Goal: Information Seeking & Learning: Find specific fact

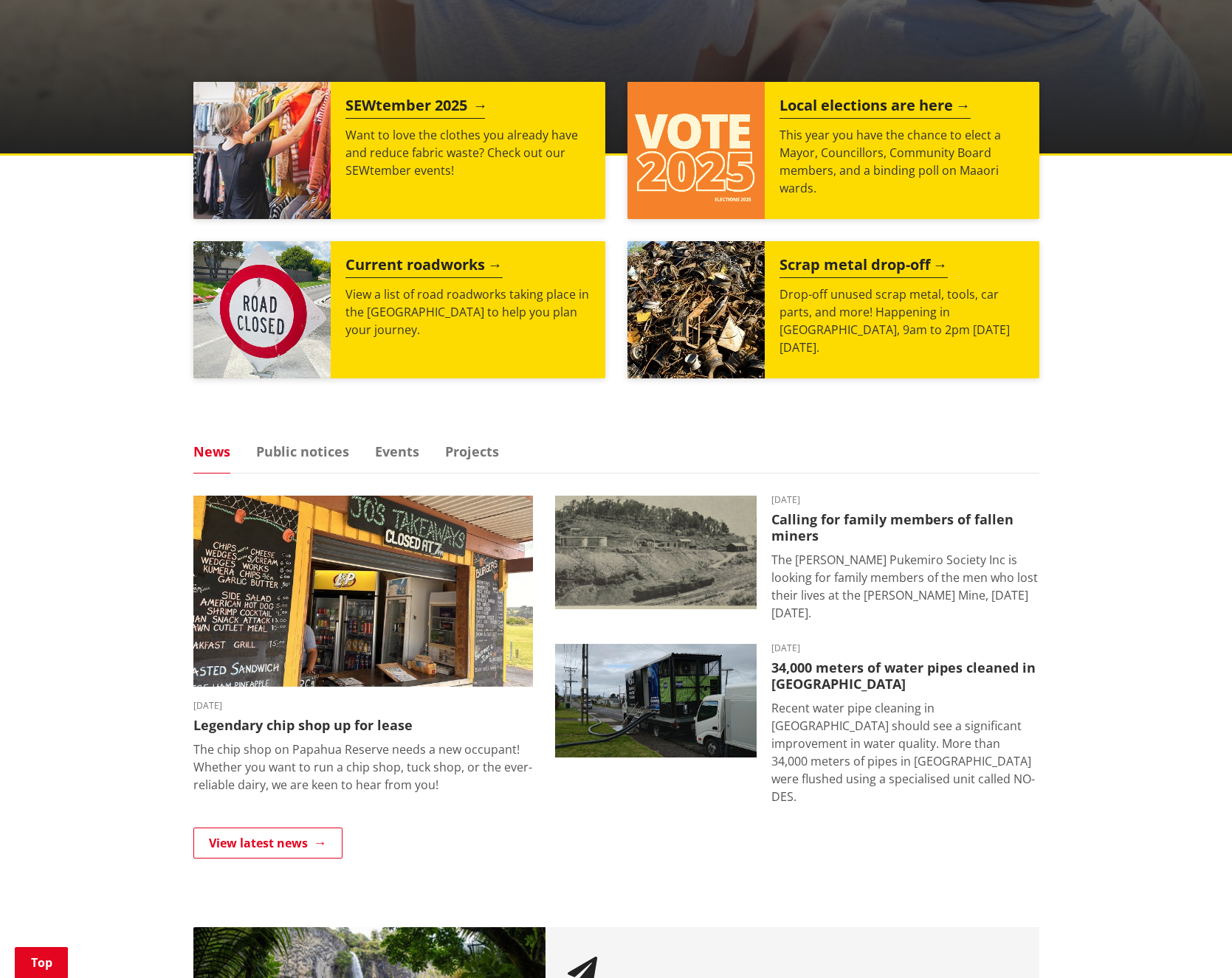
scroll to position [660, 0]
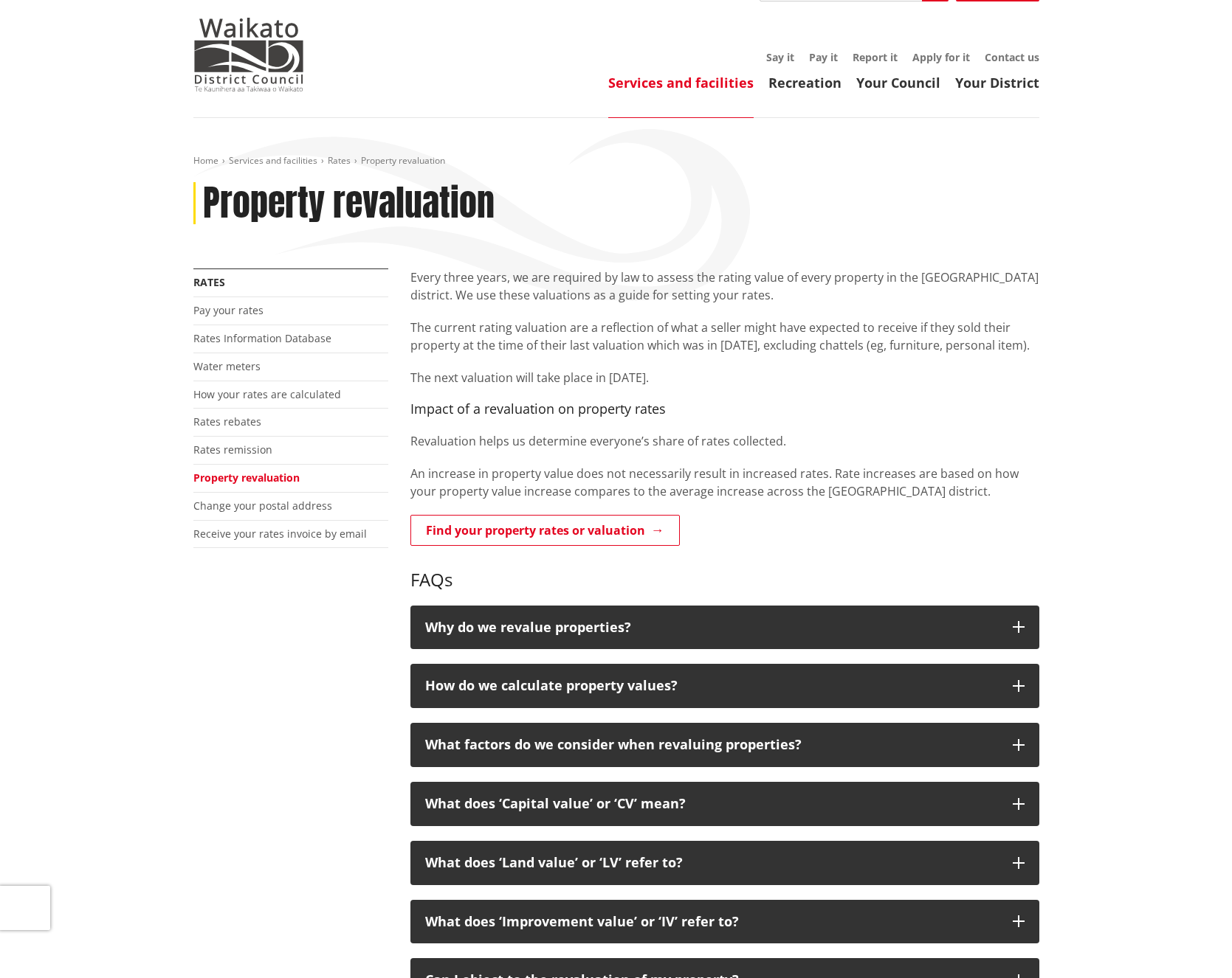
scroll to position [72, 0]
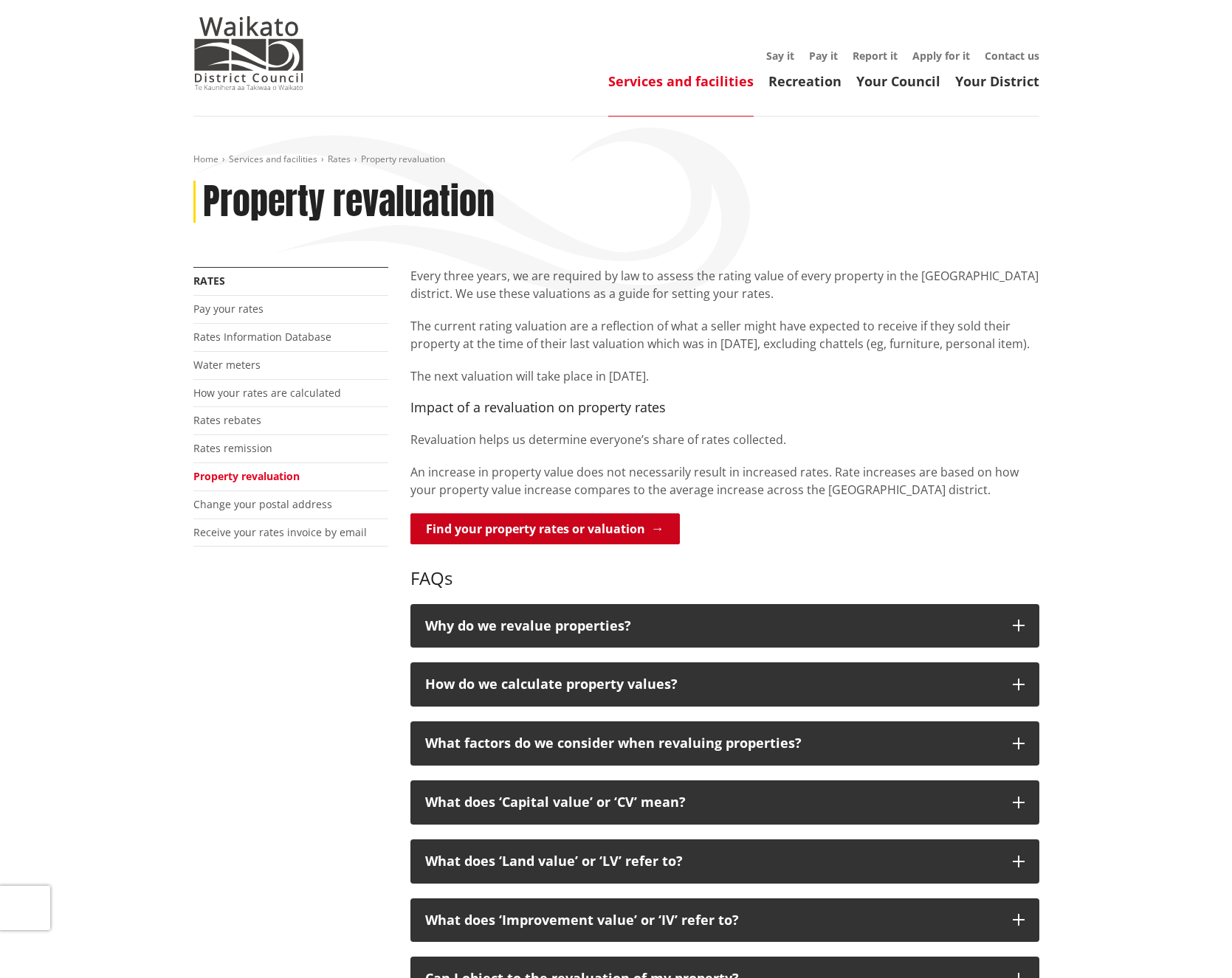
click at [565, 534] on link "Find your property rates or valuation" at bounding box center [545, 528] width 269 height 31
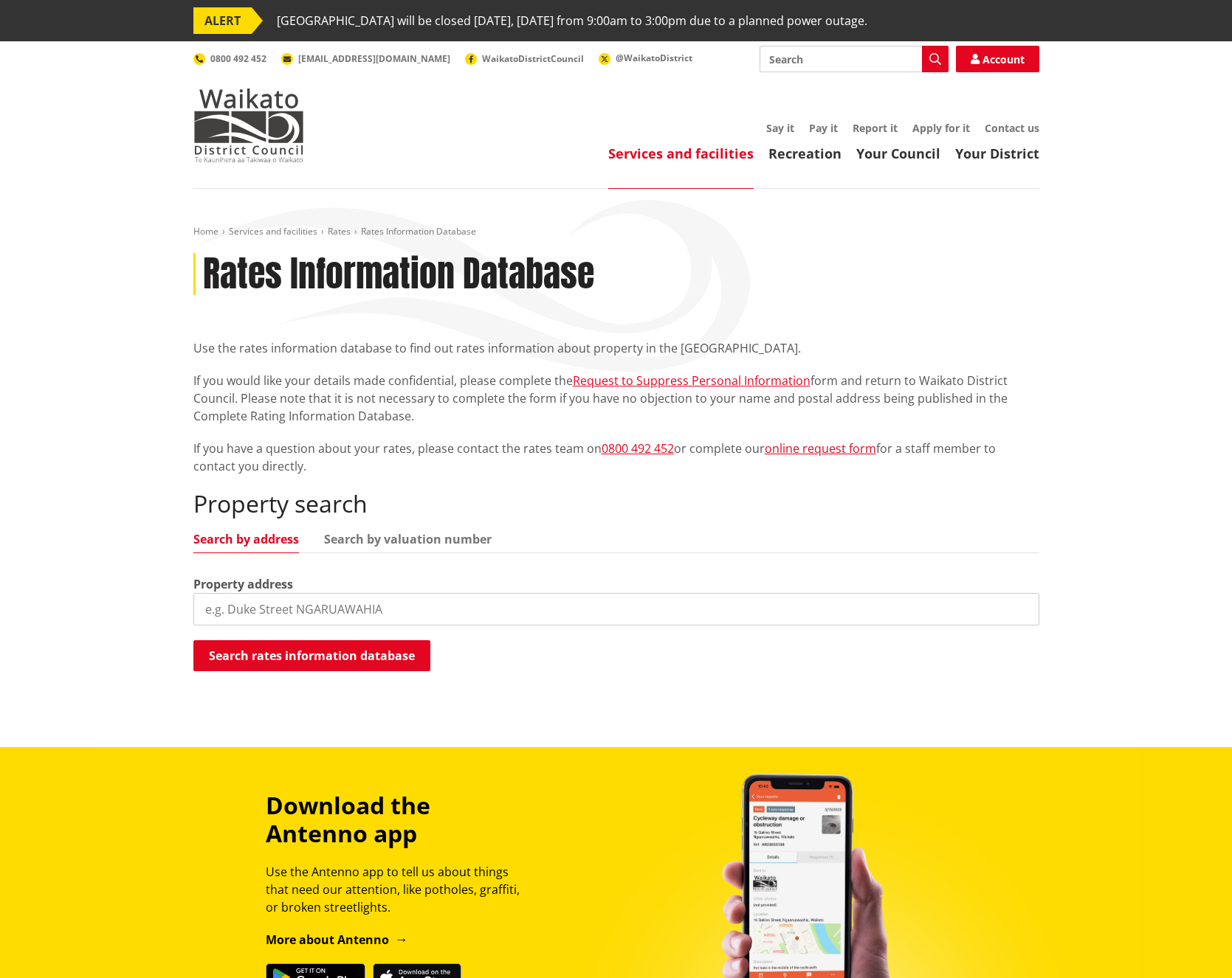
click at [312, 603] on input "search" at bounding box center [616, 609] width 846 height 32
paste input "24c Rose Street Raglan"
click at [225, 611] on input "24c Rose Street Raglan" at bounding box center [616, 609] width 846 height 32
click at [341, 603] on input "24 Rose Street Raglan" at bounding box center [616, 609] width 846 height 32
click at [219, 609] on input "24 Rose Street Raglan" at bounding box center [616, 609] width 846 height 32
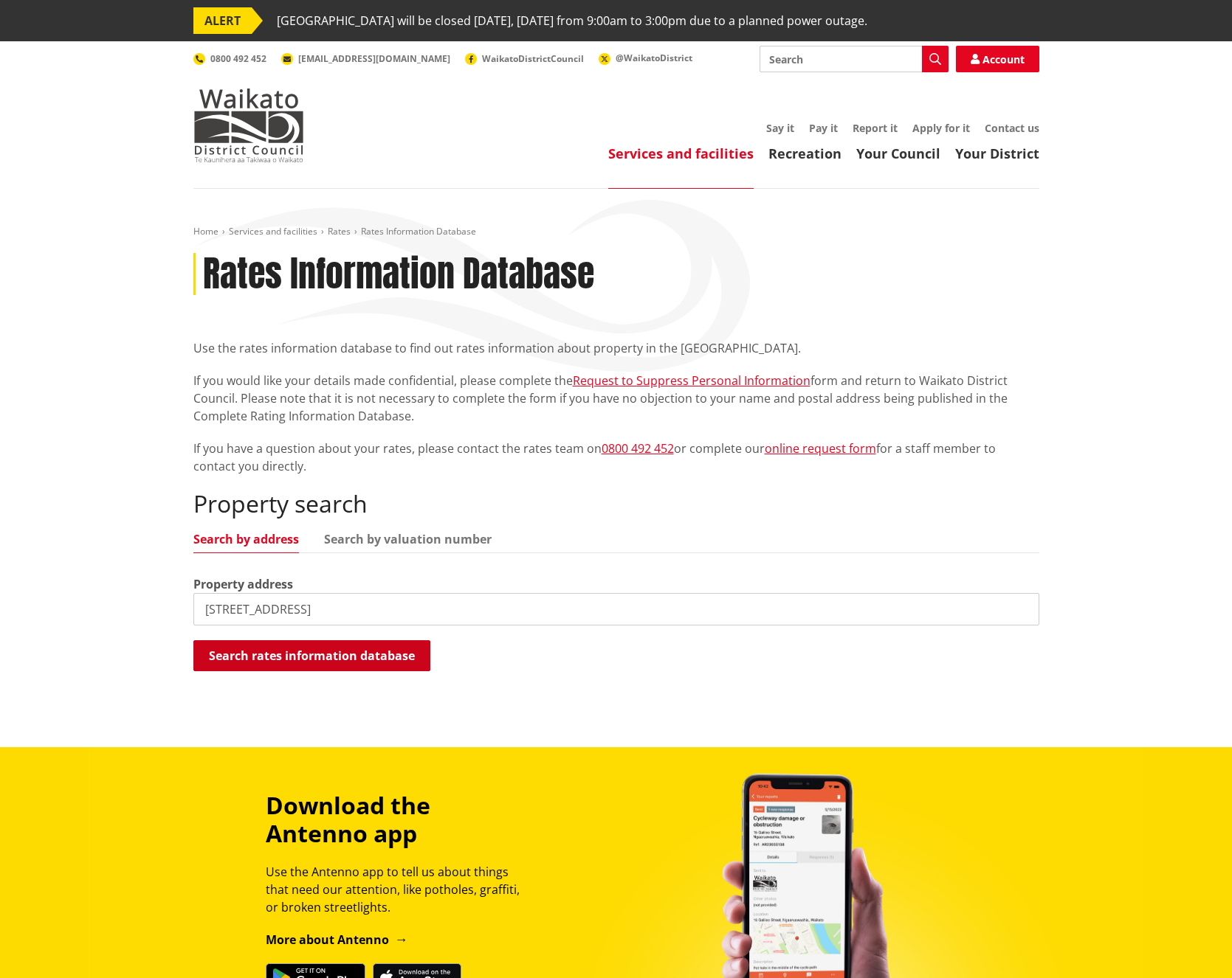
type input "24C Rose Street Raglan"
click at [290, 644] on button "Search rates information database" at bounding box center [312, 655] width 237 height 31
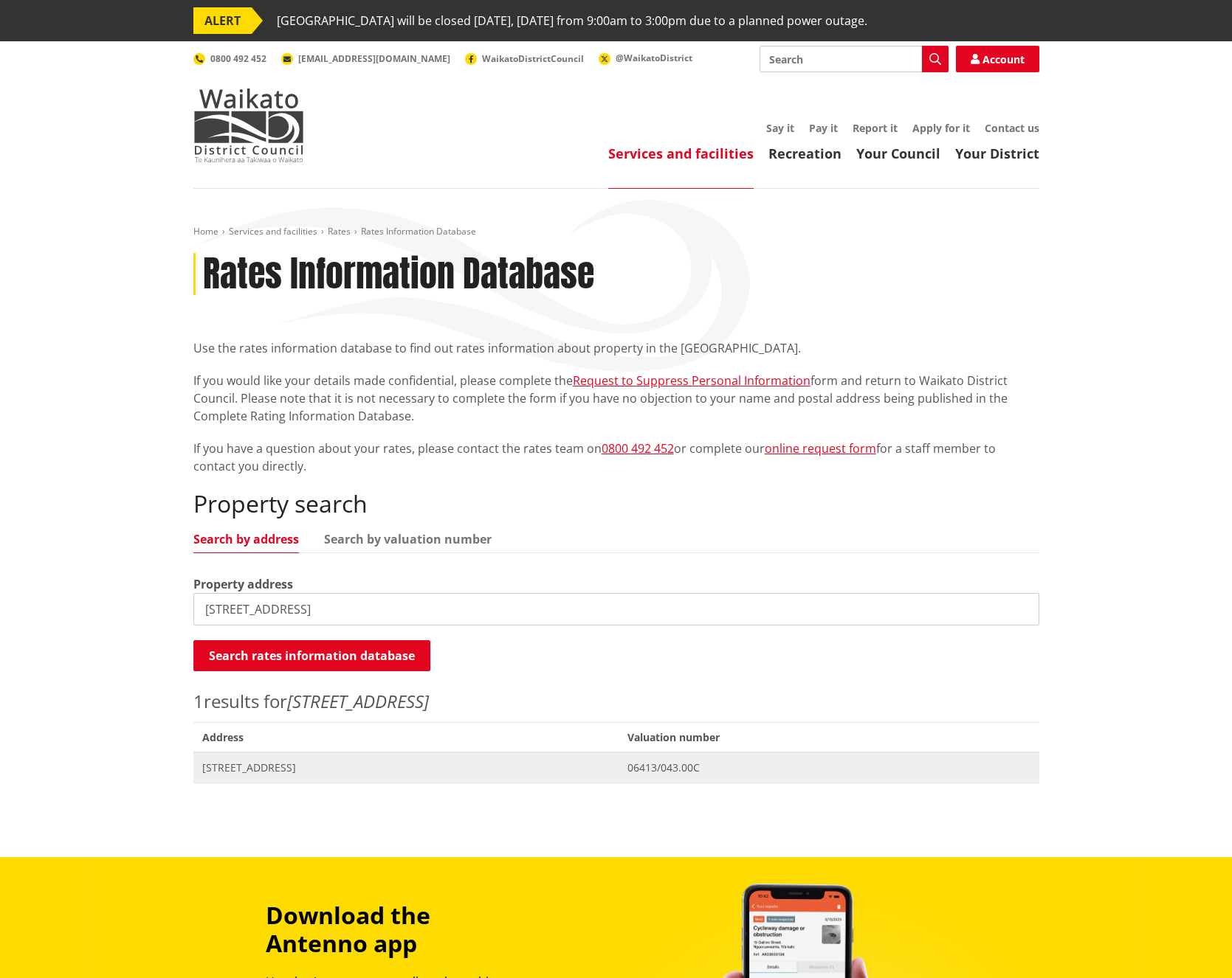
click at [280, 770] on span "24C Rose Street RAGLAN" at bounding box center [405, 767] width 408 height 15
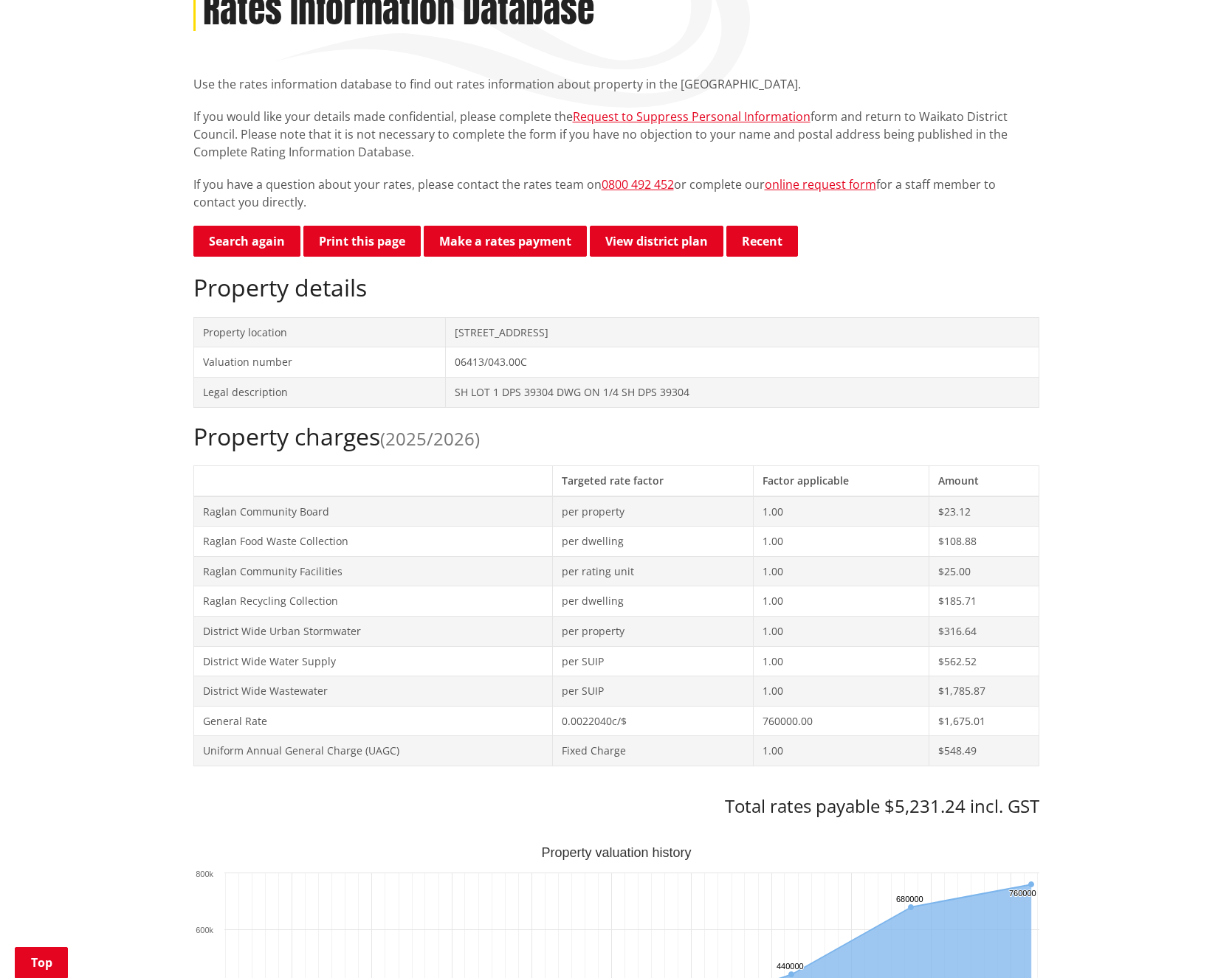
scroll to position [253, 0]
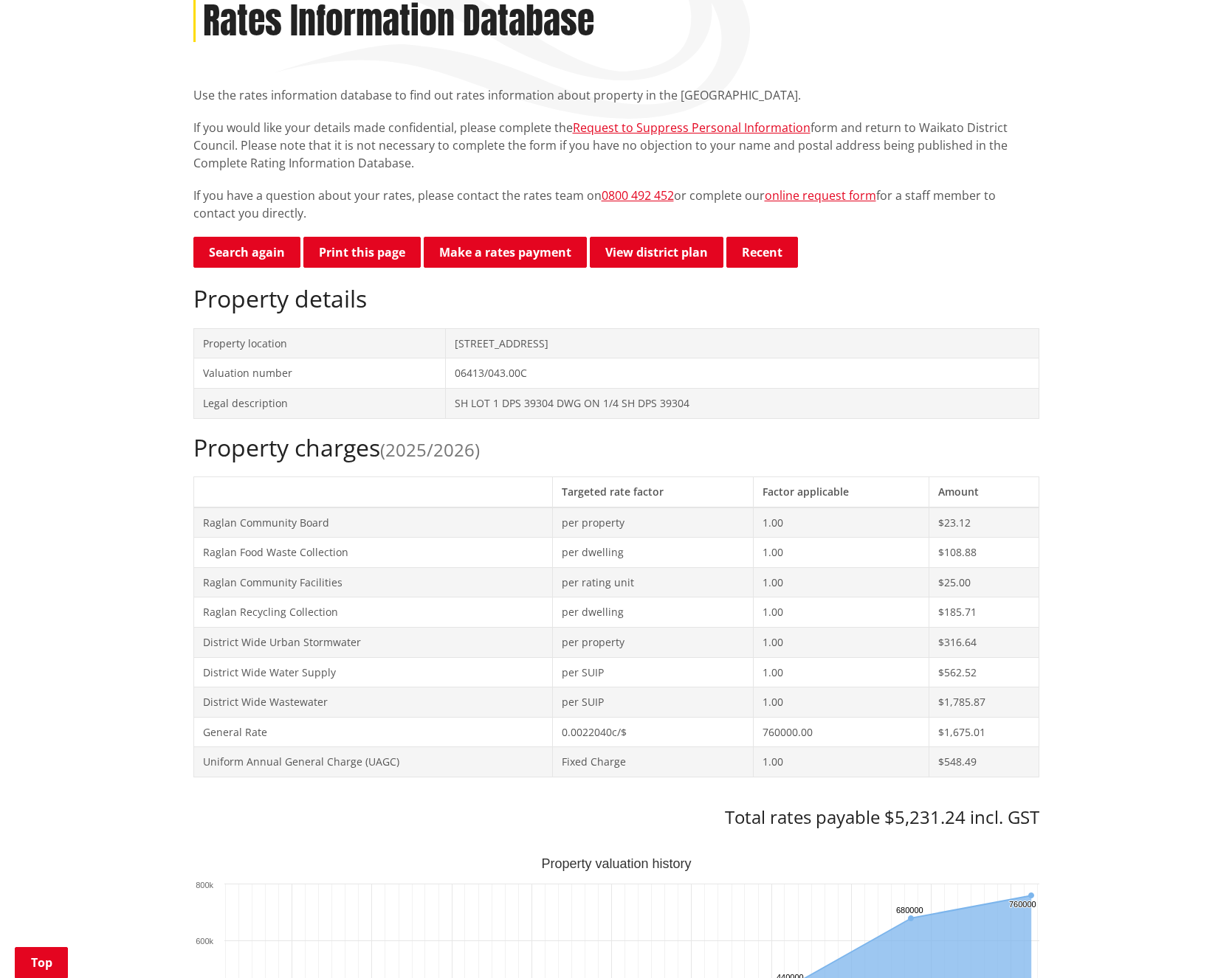
click at [996, 118] on p "If you would like your details made confidential, please complete the Request t…" at bounding box center [616, 145] width 846 height 54
click at [791, 644] on td "1.00" at bounding box center [841, 642] width 175 height 30
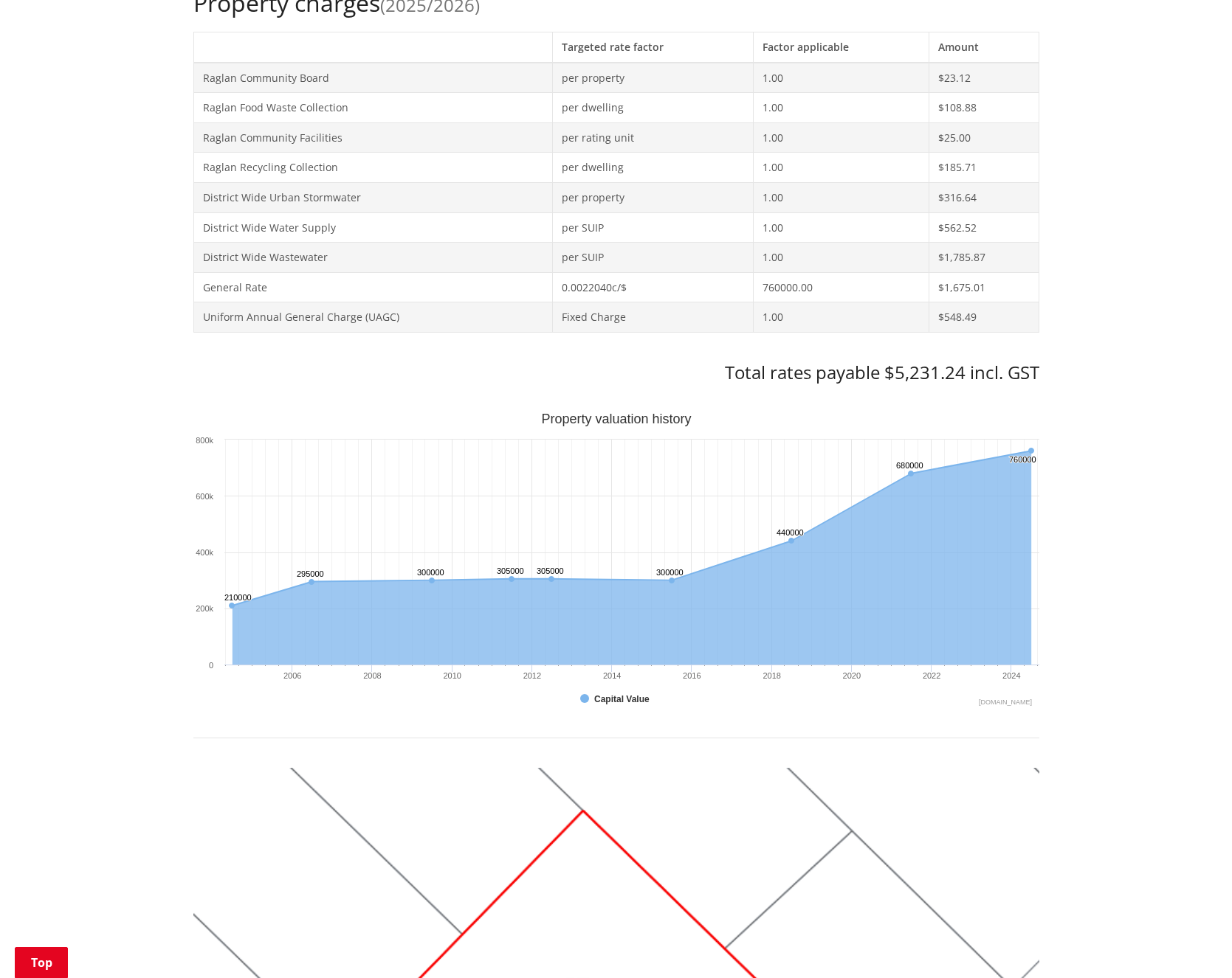
scroll to position [699, 0]
